Goal: Register for event/course

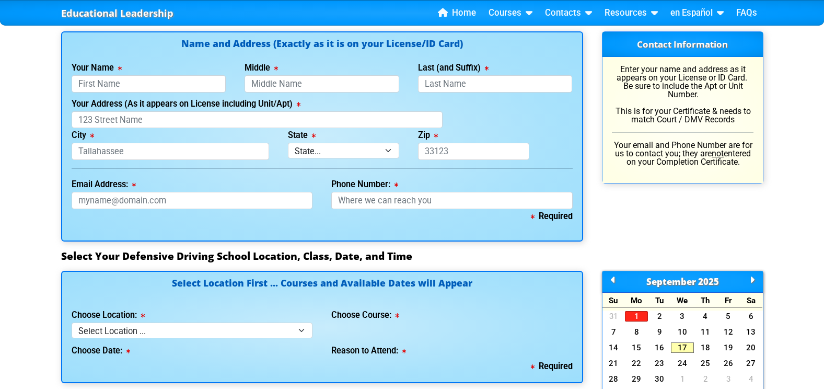
scroll to position [731, 0]
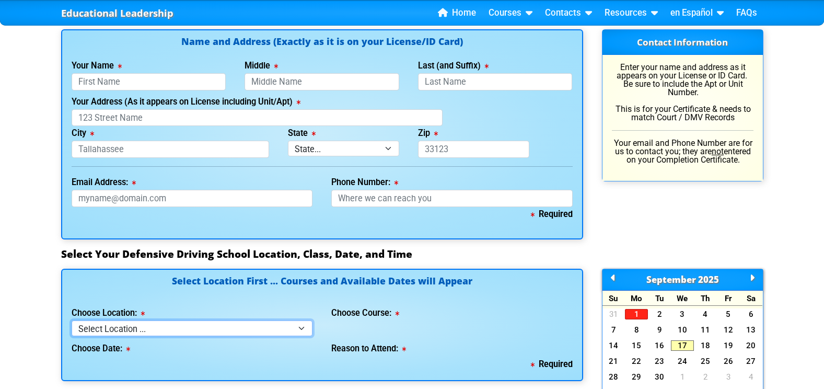
click at [295, 337] on div "Select Location First ... Courses and Available Dates will Appear Choose Locati…" at bounding box center [322, 325] width 522 height 112
select select "6"
click at [72, 320] on select "Select Location ... Tampa [PERSON_NAME] [GEOGRAPHIC_DATA] - en español [GEOGRAP…" at bounding box center [192, 327] width 241 height 15
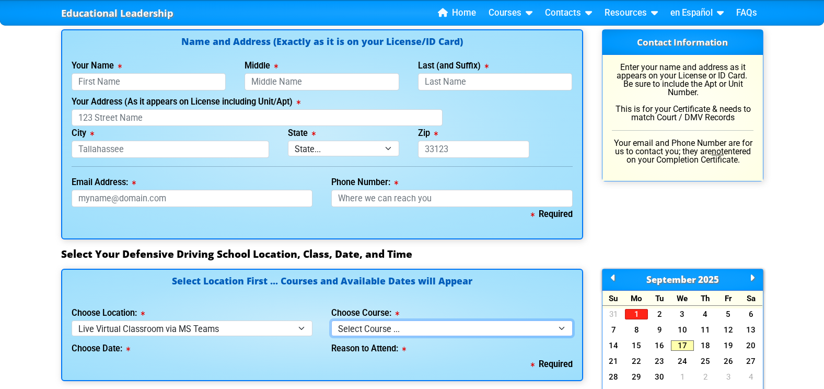
click at [562, 325] on select "Select Course ... 4 Hour Under 25 Class (STOP or Youthful Offender)" at bounding box center [451, 327] width 241 height 15
click at [560, 329] on select "Select Course ... 4 Hour Under 25 Class (STOP or Youthful Offender)" at bounding box center [451, 327] width 241 height 15
click at [555, 328] on select "Select Course ... 4 Hour Under 25 Class (STOP or Youthful Offender)" at bounding box center [451, 327] width 241 height 15
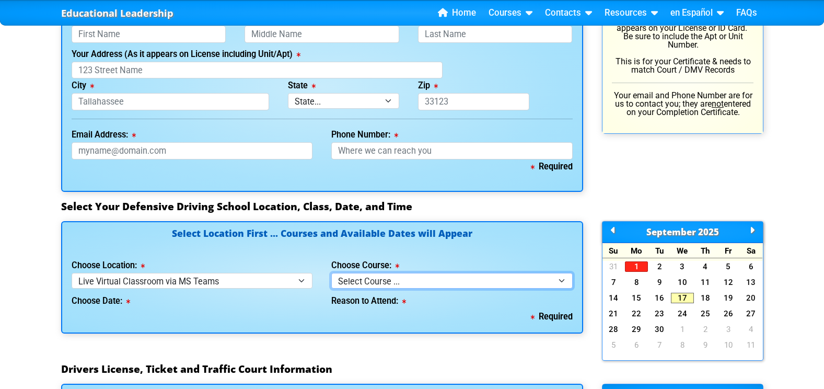
scroll to position [784, 0]
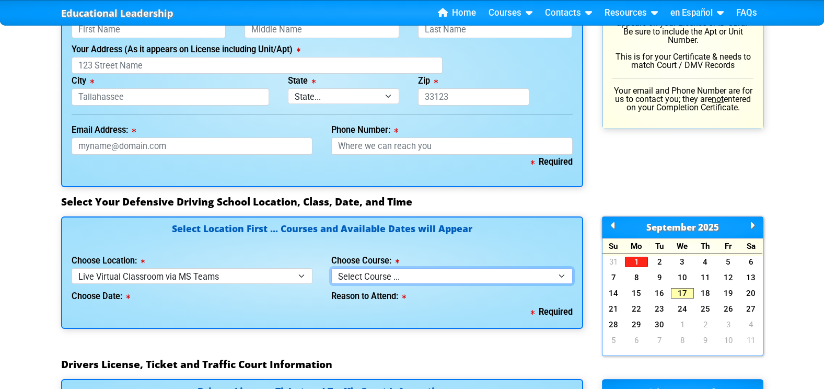
click at [544, 281] on select "Select Course ... 4 Hour Under 25 Class (STOP or Youthful Offender)" at bounding box center [451, 275] width 241 height 15
select select "2"
click at [331, 268] on select "Select Course ... 4 Hour Under 25 Class (STOP or Youthful Offender)" at bounding box center [451, 275] width 241 height 15
select select
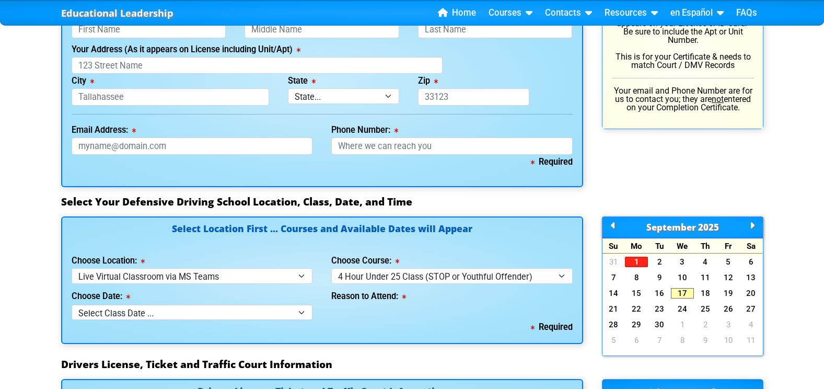
click at [301, 321] on div "Required" at bounding box center [322, 327] width 501 height 15
click at [300, 308] on select "Select Class Date ... [DATE] -- ([DATE] from 1:00pm-5:00pm)" at bounding box center [192, 312] width 241 height 15
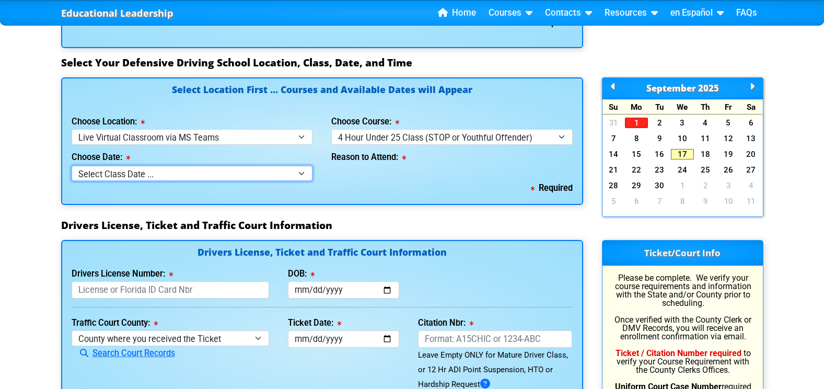
scroll to position [940, 0]
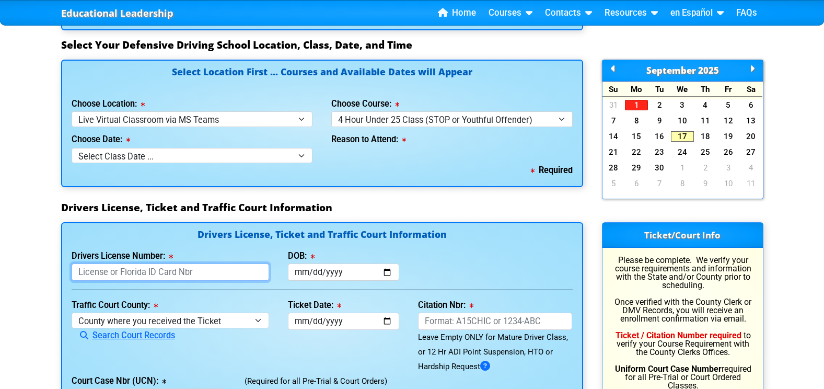
click at [125, 278] on input "Drivers License Number:" at bounding box center [171, 271] width 198 height 17
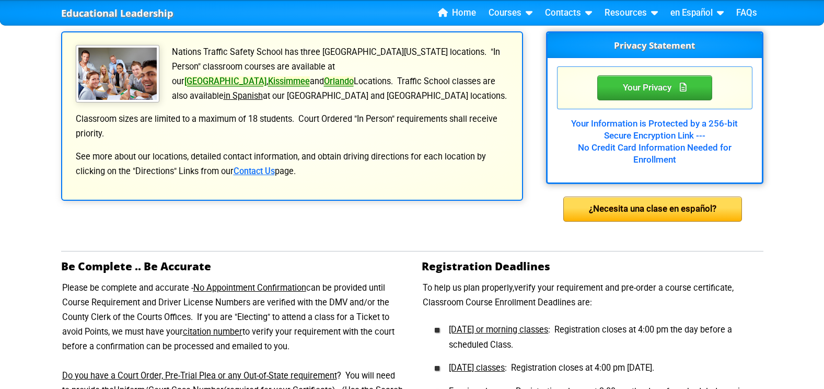
scroll to position [0, 0]
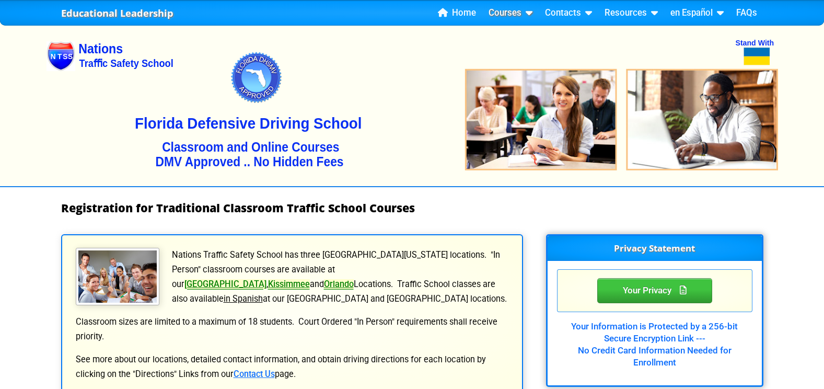
click at [502, 10] on link "Courses" at bounding box center [510, 13] width 52 height 16
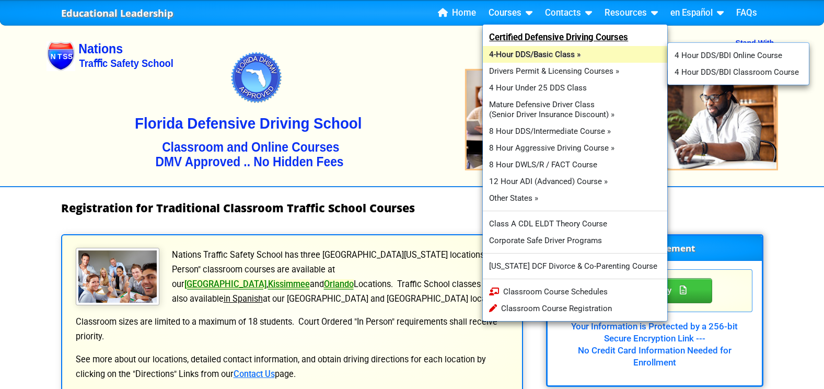
click at [498, 58] on link "4-Hour DDS/Basic Class »" at bounding box center [575, 54] width 185 height 17
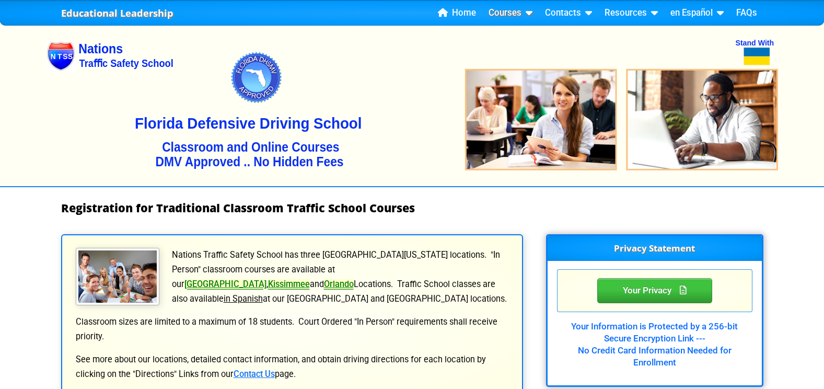
click at [505, 9] on link "Courses" at bounding box center [510, 13] width 52 height 16
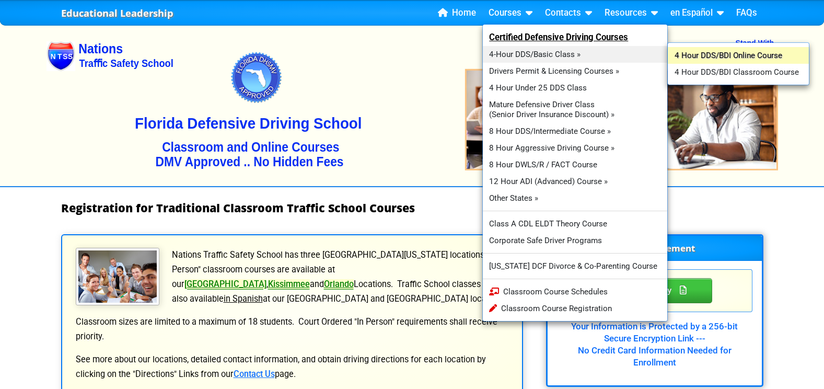
click at [728, 52] on link "4 Hour DDS/BDI Online Course" at bounding box center [738, 55] width 141 height 17
